Goal: Book appointment/travel/reservation

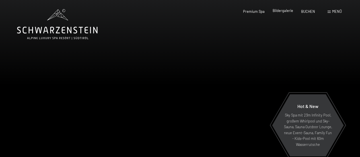
click at [276, 12] on span "Bildergalerie" at bounding box center [283, 10] width 20 height 5
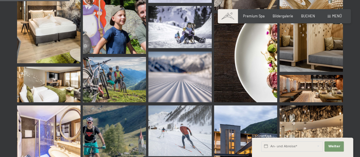
scroll to position [939, 0]
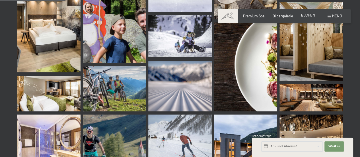
click at [308, 15] on span "BUCHEN" at bounding box center [308, 15] width 14 height 5
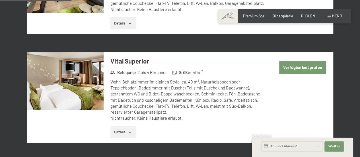
scroll to position [427, 0]
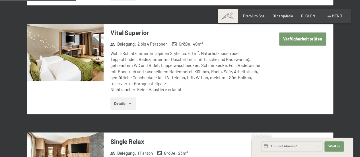
click at [124, 101] on button "Details" at bounding box center [123, 103] width 26 height 13
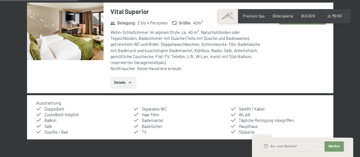
scroll to position [455, 0]
